Goal: Information Seeking & Learning: Learn about a topic

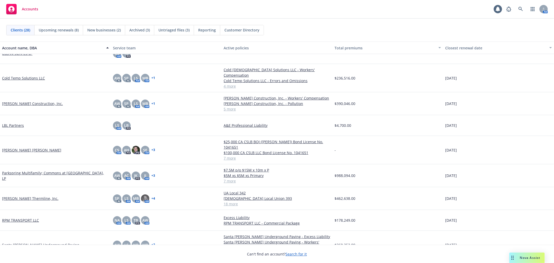
scroll to position [202, 0]
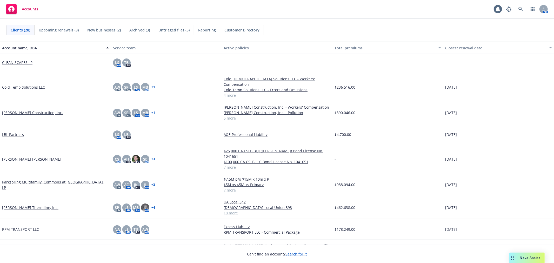
click at [21, 110] on link "[PERSON_NAME] Construction, Inc." at bounding box center [32, 112] width 61 height 5
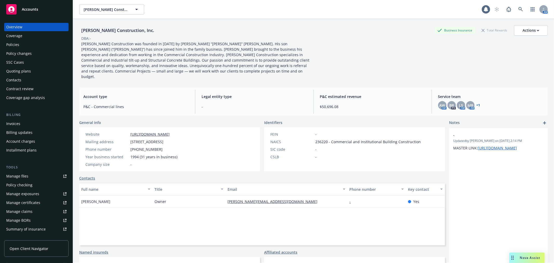
click at [14, 44] on div "Policies" at bounding box center [12, 45] width 13 height 8
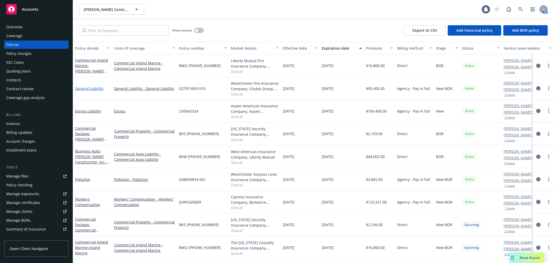
click at [87, 89] on link "General Liability" at bounding box center [89, 88] width 28 height 5
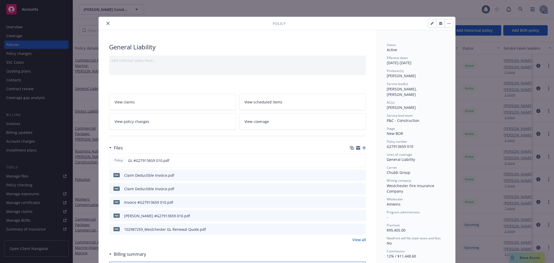
click at [108, 25] on button "close" at bounding box center [108, 23] width 6 height 6
